Goal: Task Accomplishment & Management: Use online tool/utility

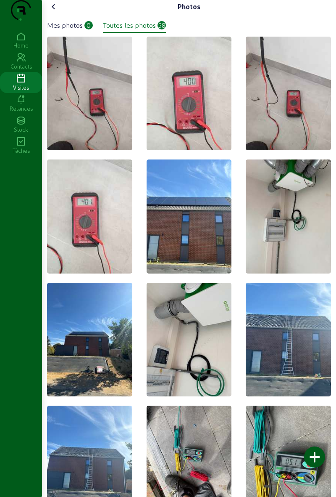
scroll to position [1944, 0]
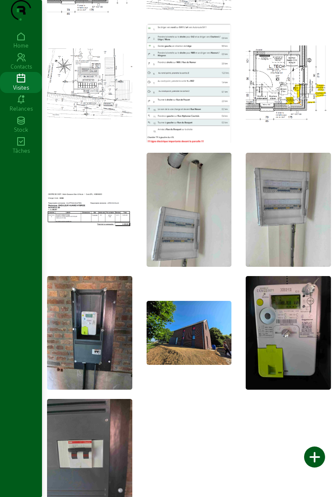
click at [285, 339] on img at bounding box center [288, 333] width 85 height 114
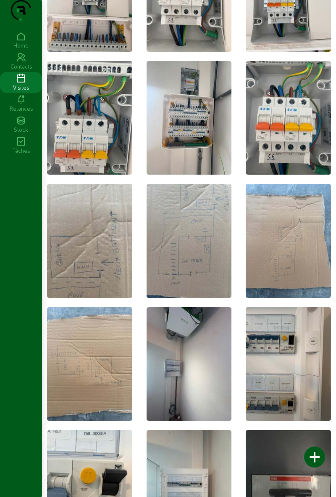
scroll to position [588, 0]
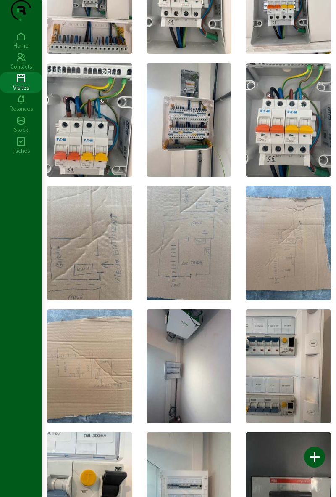
click at [25, 91] on div "Visites" at bounding box center [21, 88] width 42 height 8
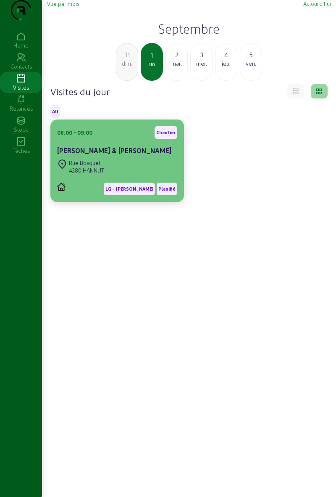
click at [167, 175] on div "Rue Bosquet 4280 HANNUT" at bounding box center [117, 166] width 120 height 19
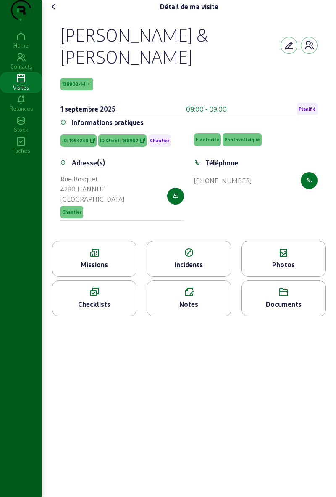
click at [310, 115] on span "Planifié" at bounding box center [307, 109] width 21 height 13
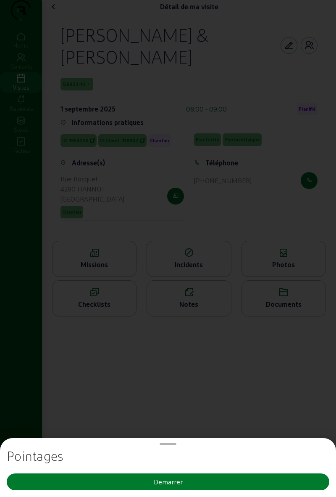
click at [222, 474] on button "Demarrer" at bounding box center [168, 481] width 323 height 17
click at [223, 481] on button "Demarrer" at bounding box center [168, 481] width 323 height 17
